Goal: Navigation & Orientation: Understand site structure

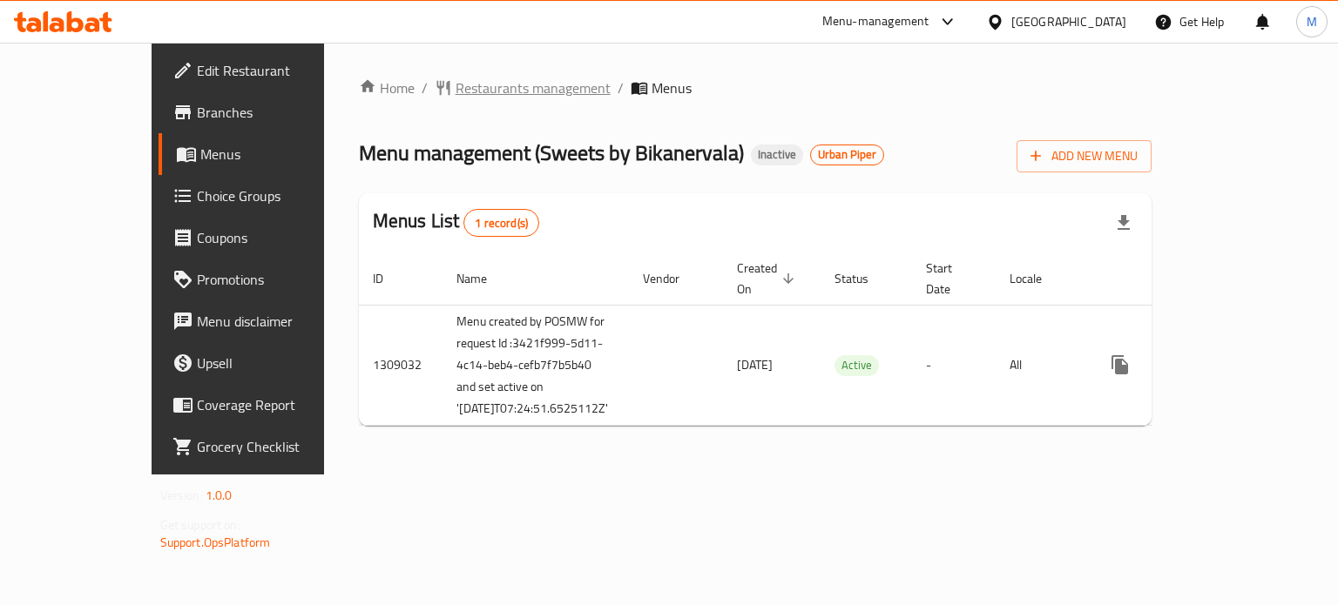
click at [456, 91] on span "Restaurants management" at bounding box center [533, 88] width 155 height 21
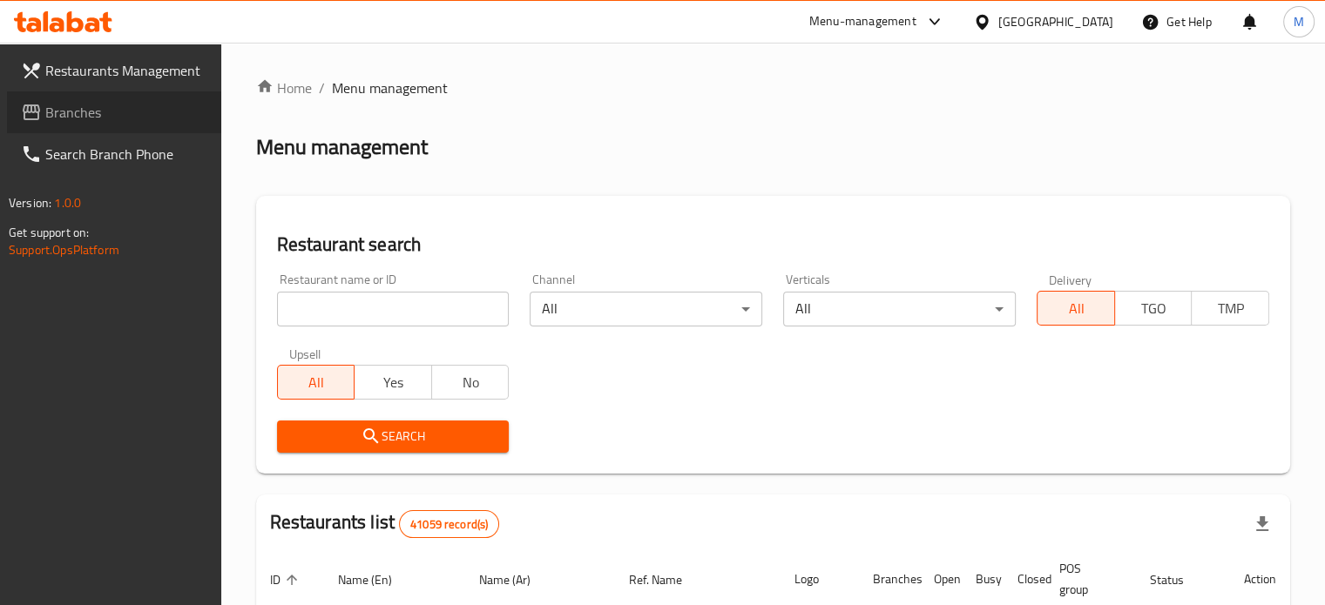
click at [71, 119] on span "Branches" at bounding box center [126, 112] width 162 height 21
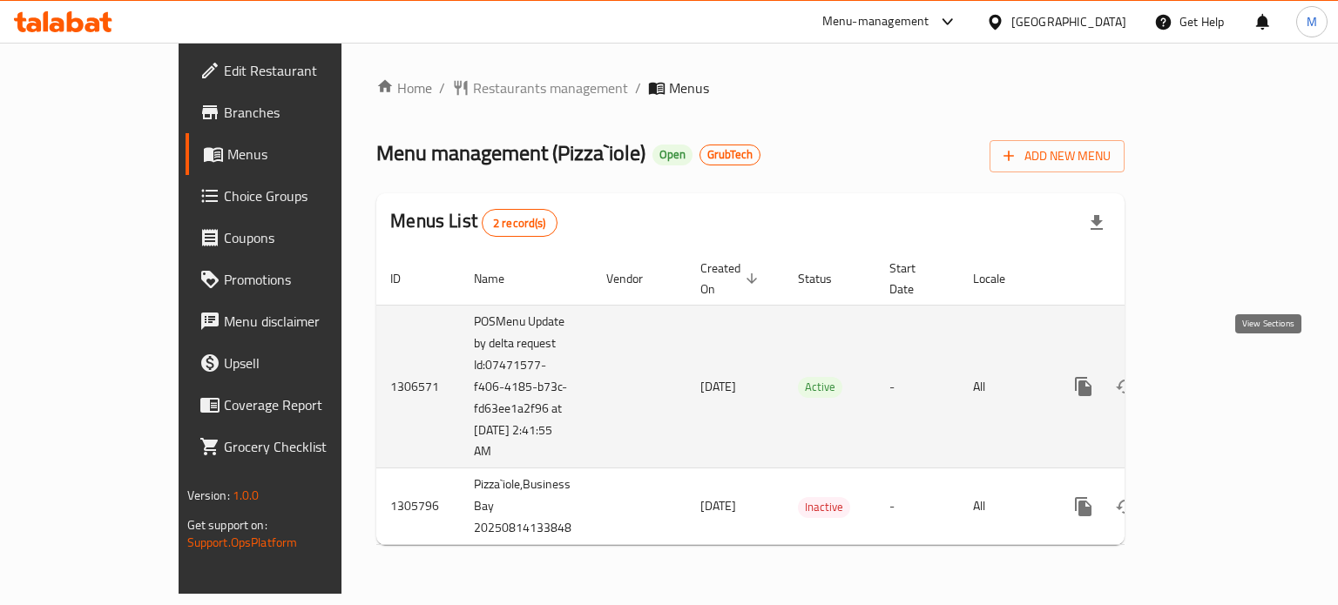
click at [1219, 376] on icon "enhanced table" at bounding box center [1209, 386] width 21 height 21
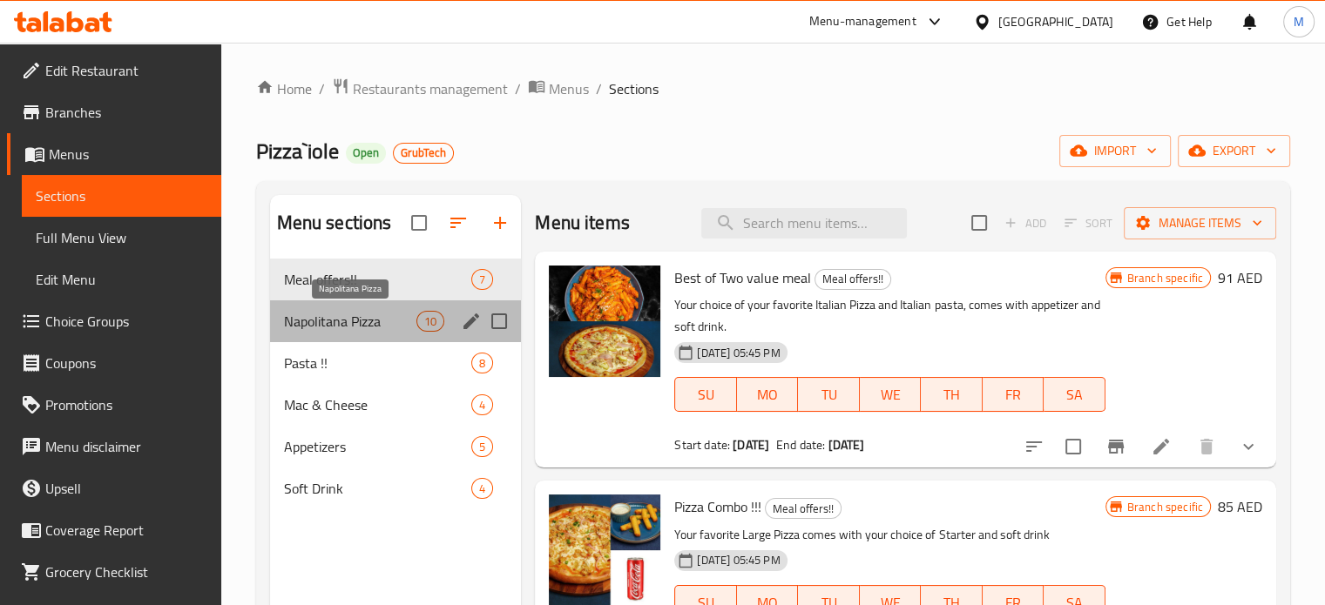
click at [334, 316] on span "Napolitana Pizza" at bounding box center [350, 321] width 133 height 21
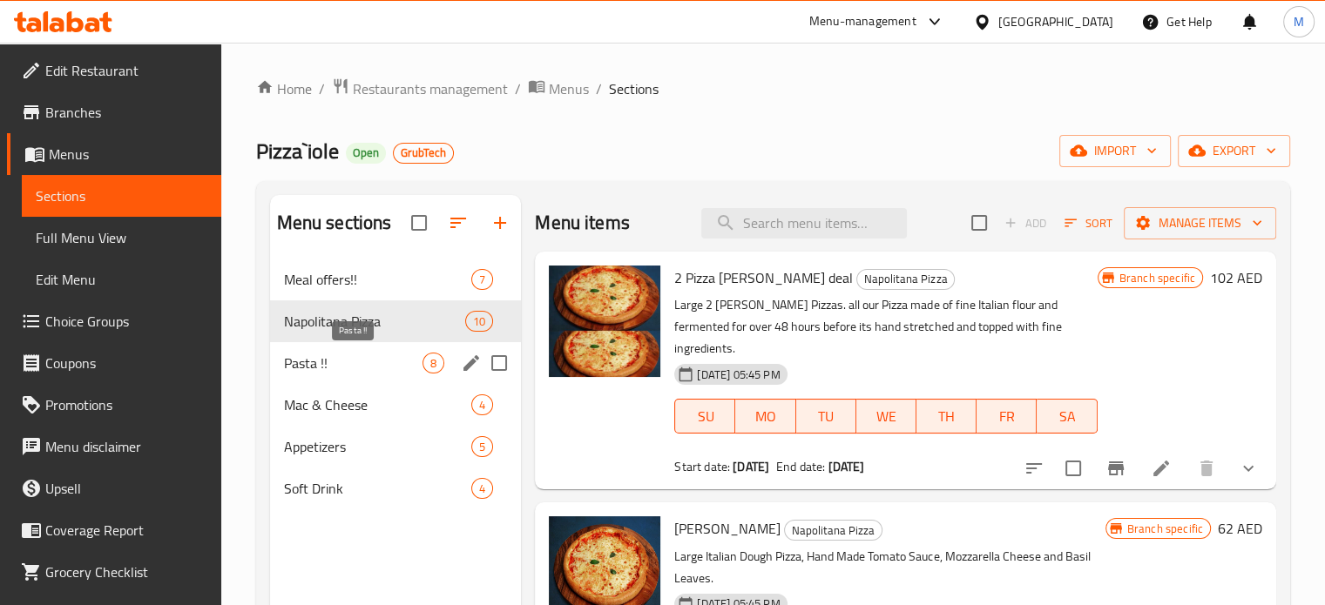
click at [314, 364] on span "Pasta !!" at bounding box center [353, 363] width 139 height 21
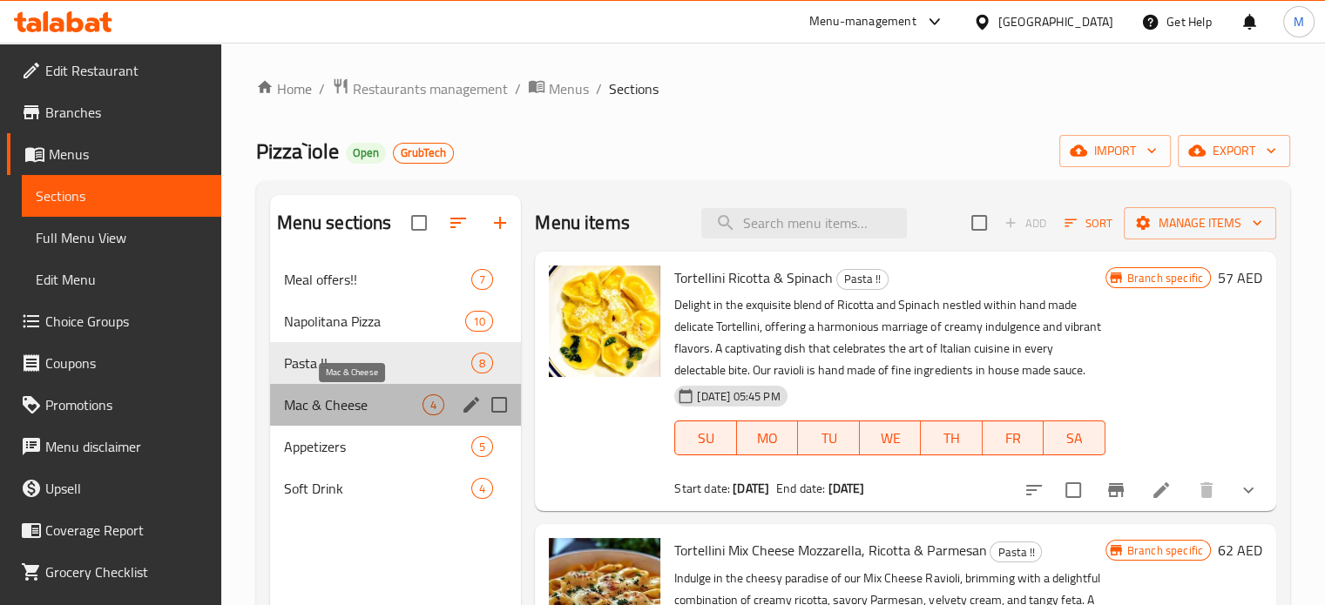
click at [332, 406] on span "Mac & Cheese" at bounding box center [353, 405] width 139 height 21
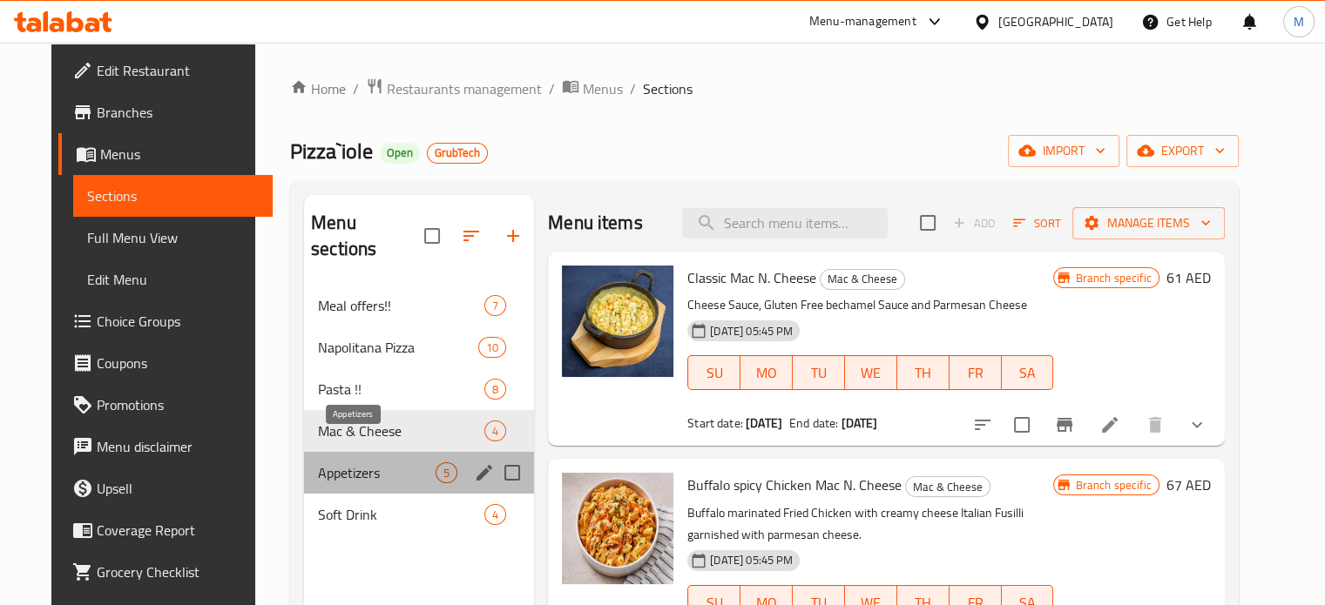
click at [318, 463] on span "Appetizers" at bounding box center [377, 473] width 118 height 21
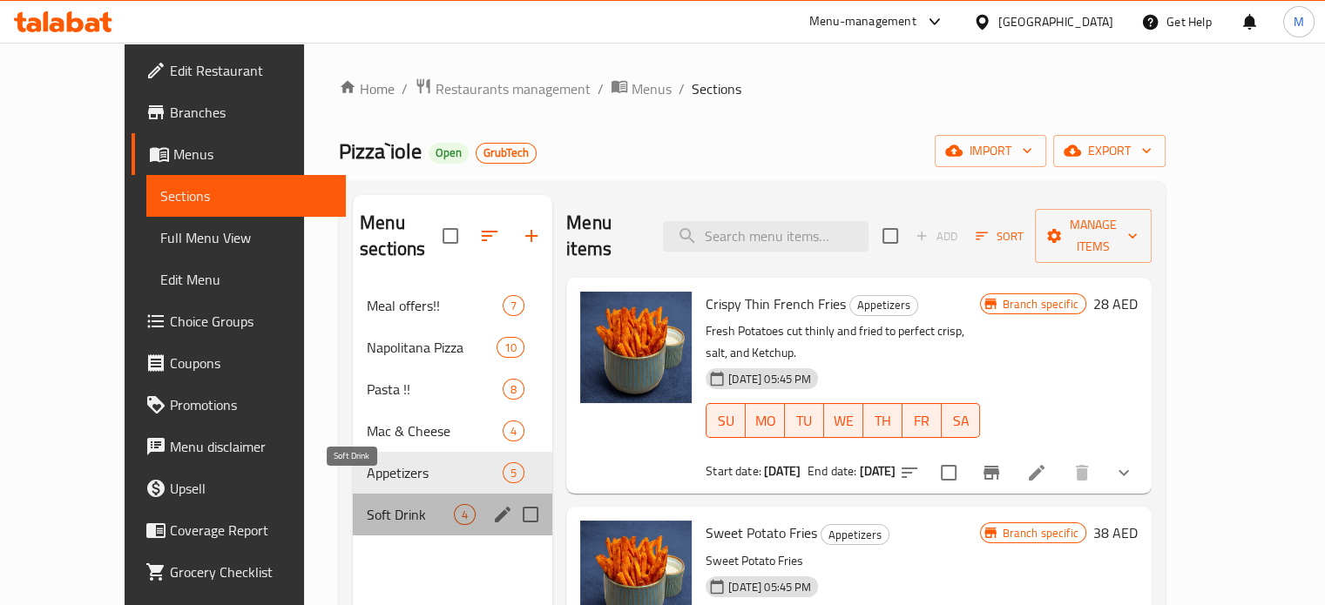
click at [367, 504] on span "Soft Drink" at bounding box center [410, 514] width 87 height 21
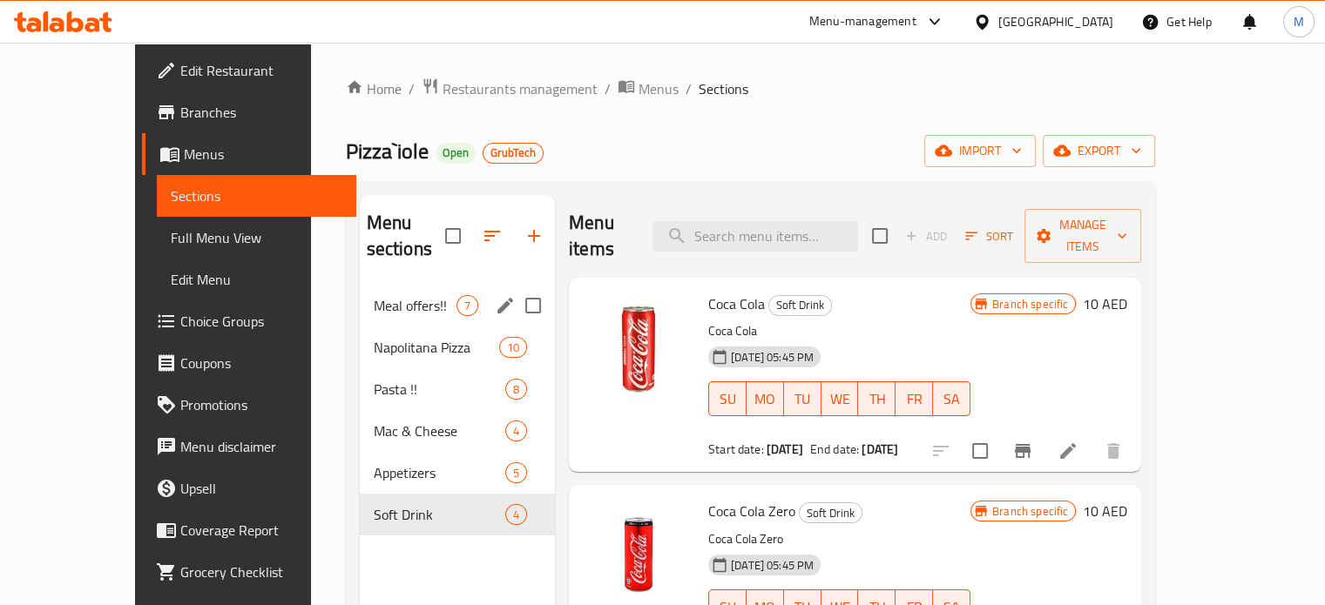
click at [360, 285] on div "Meal offers!! 7" at bounding box center [457, 306] width 195 height 42
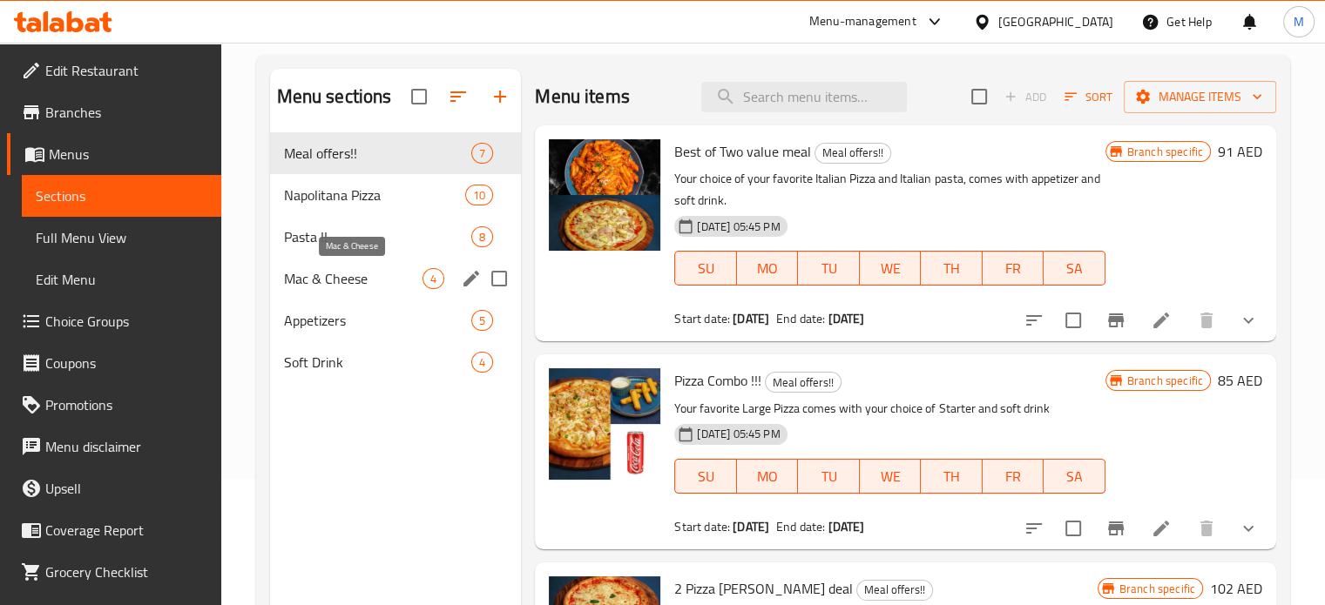
scroll to position [244, 0]
